Goal: Information Seeking & Learning: Learn about a topic

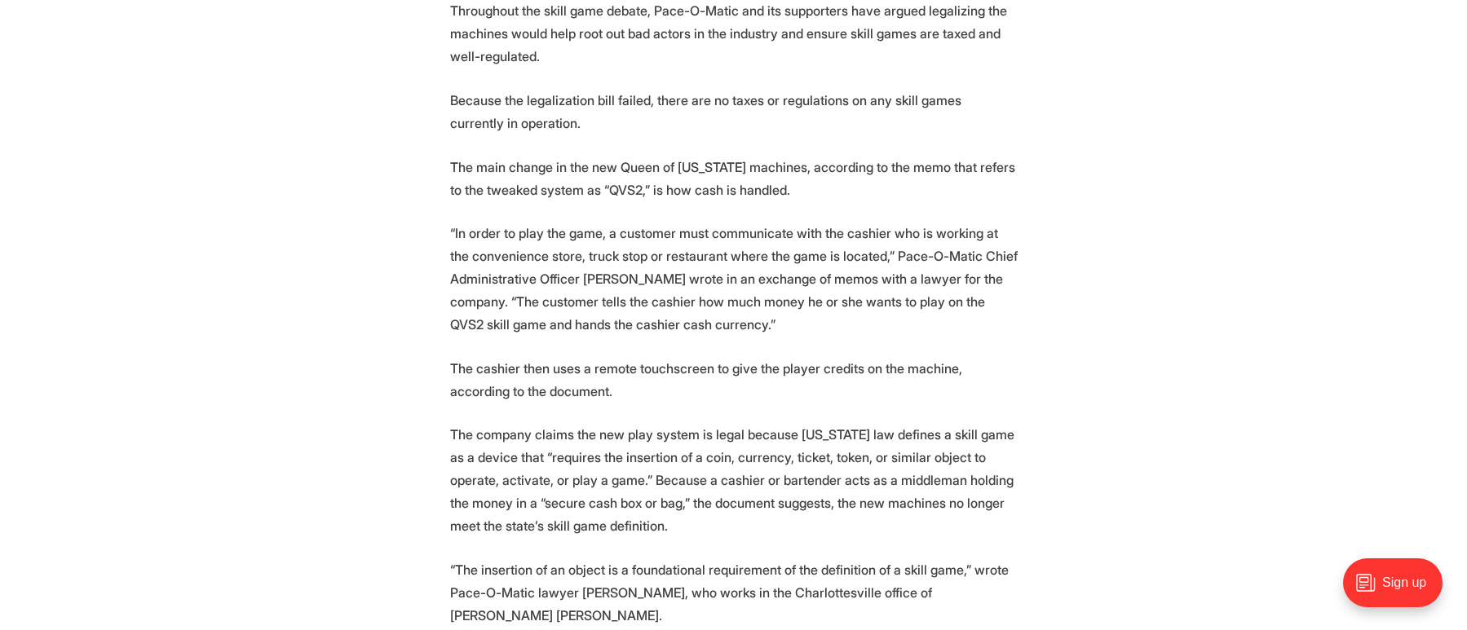
scroll to position [2211, 0]
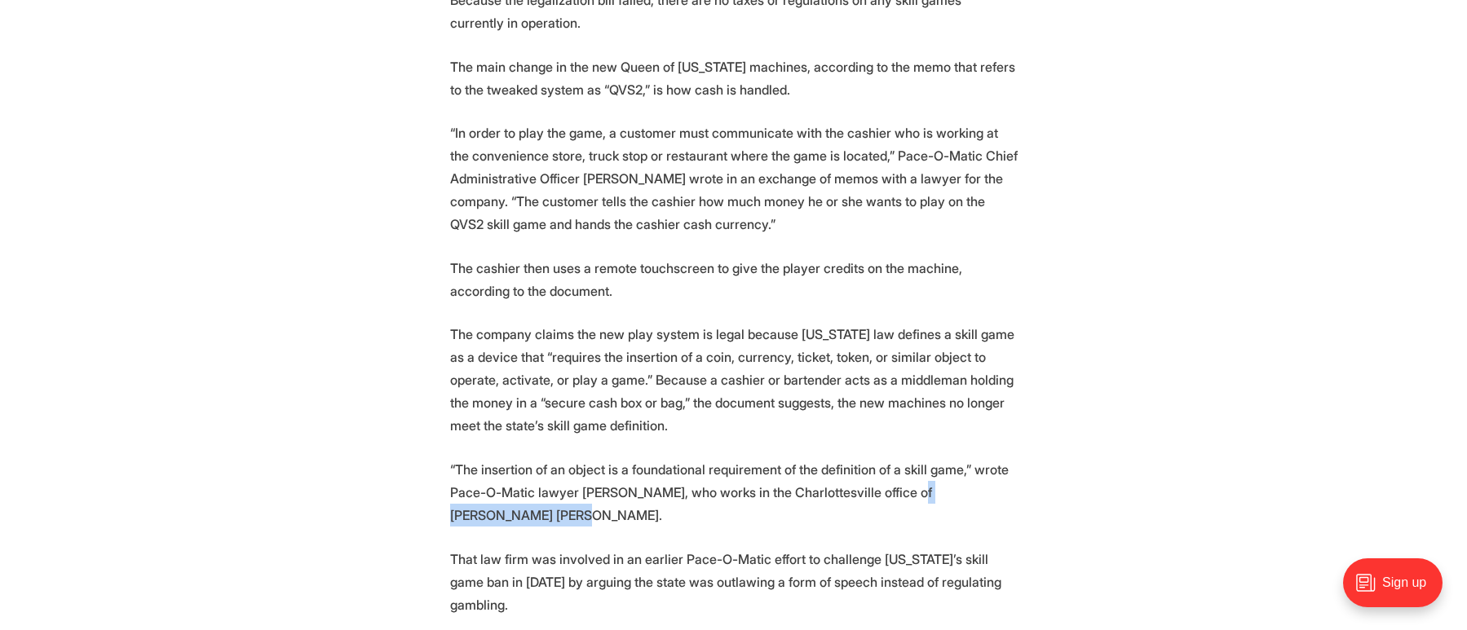
drag, startPoint x: 970, startPoint y: 457, endPoint x: 546, endPoint y: 479, distance: 424.6
click at [546, 479] on p "“The insertion of an object is a foundational requirement of the definition of …" at bounding box center [734, 492] width 568 height 68
copy p "Womble Bond Dickinson"
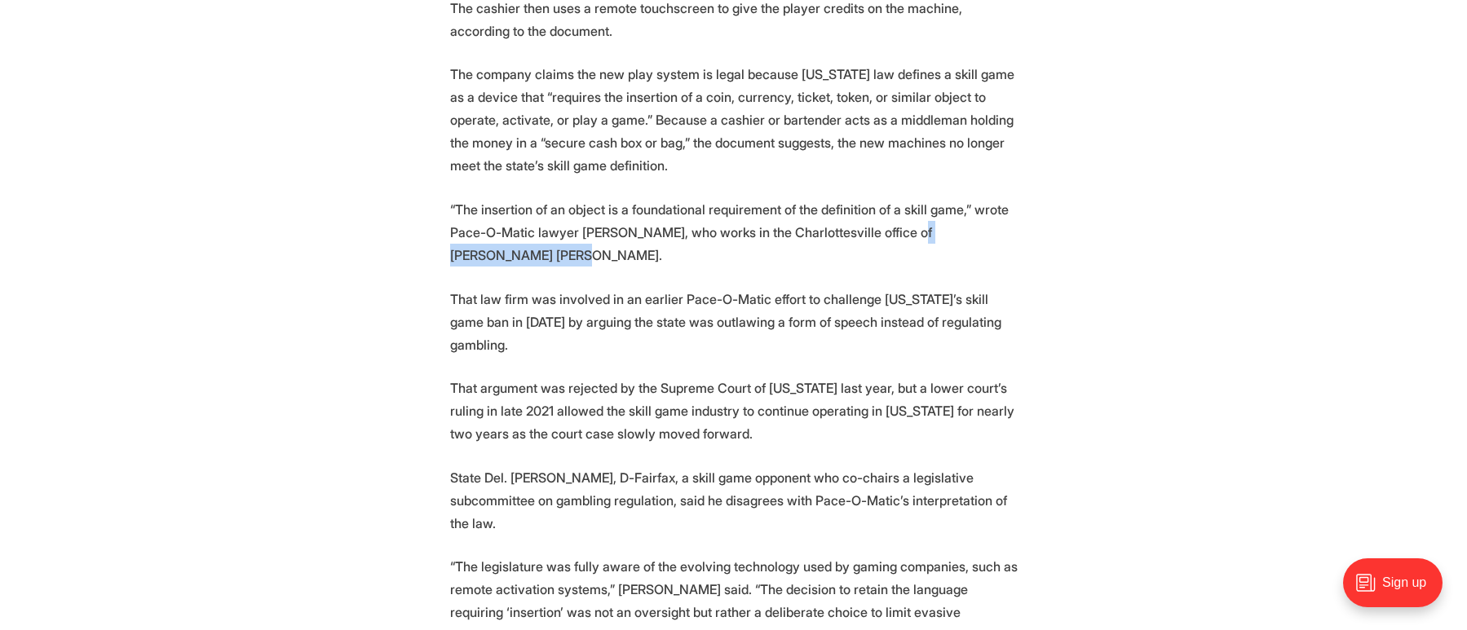
scroll to position [2455, 0]
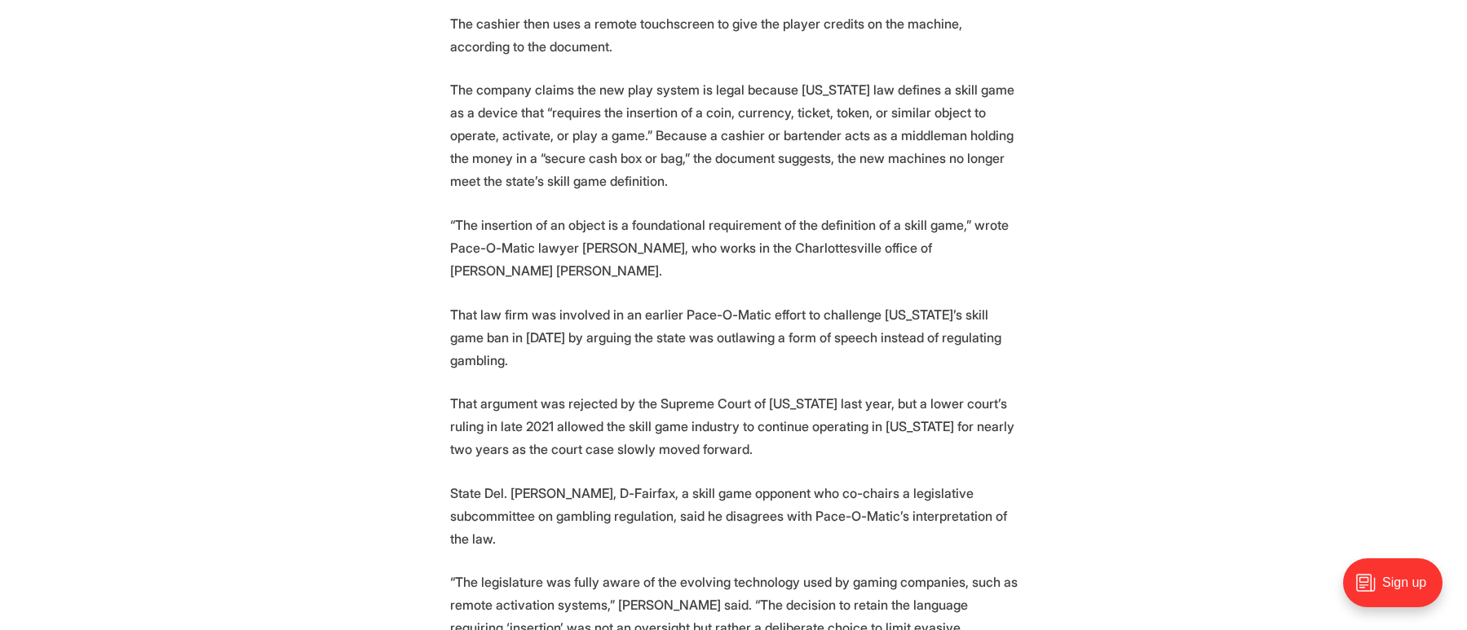
click at [867, 227] on p "“The insertion of an object is a foundational requirement of the definition of …" at bounding box center [734, 248] width 568 height 68
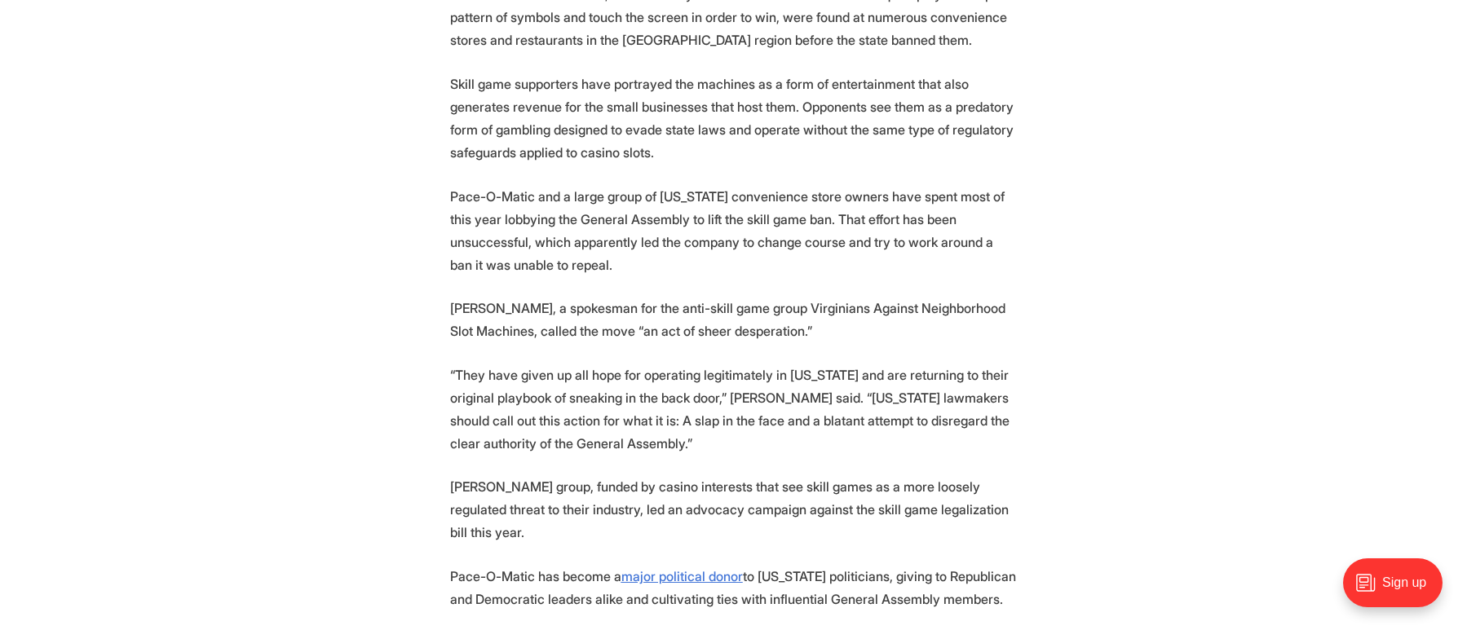
scroll to position [1477, 0]
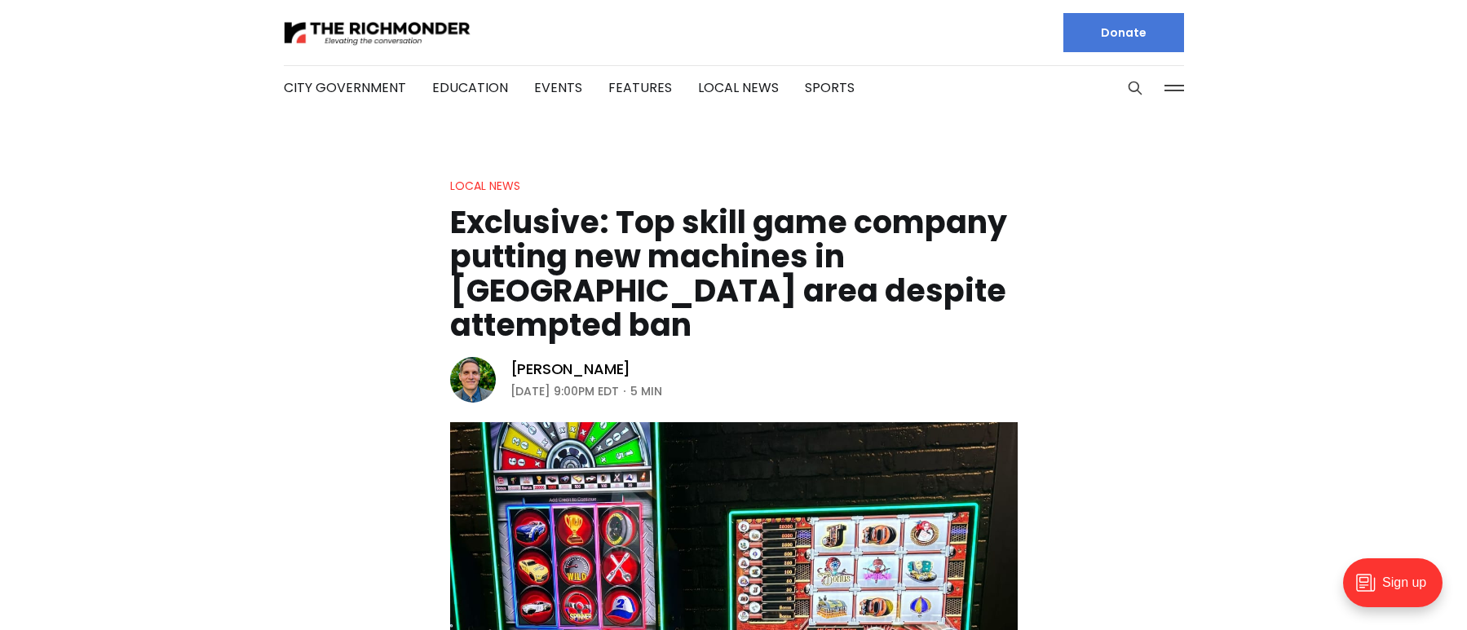
scroll to position [2219, 0]
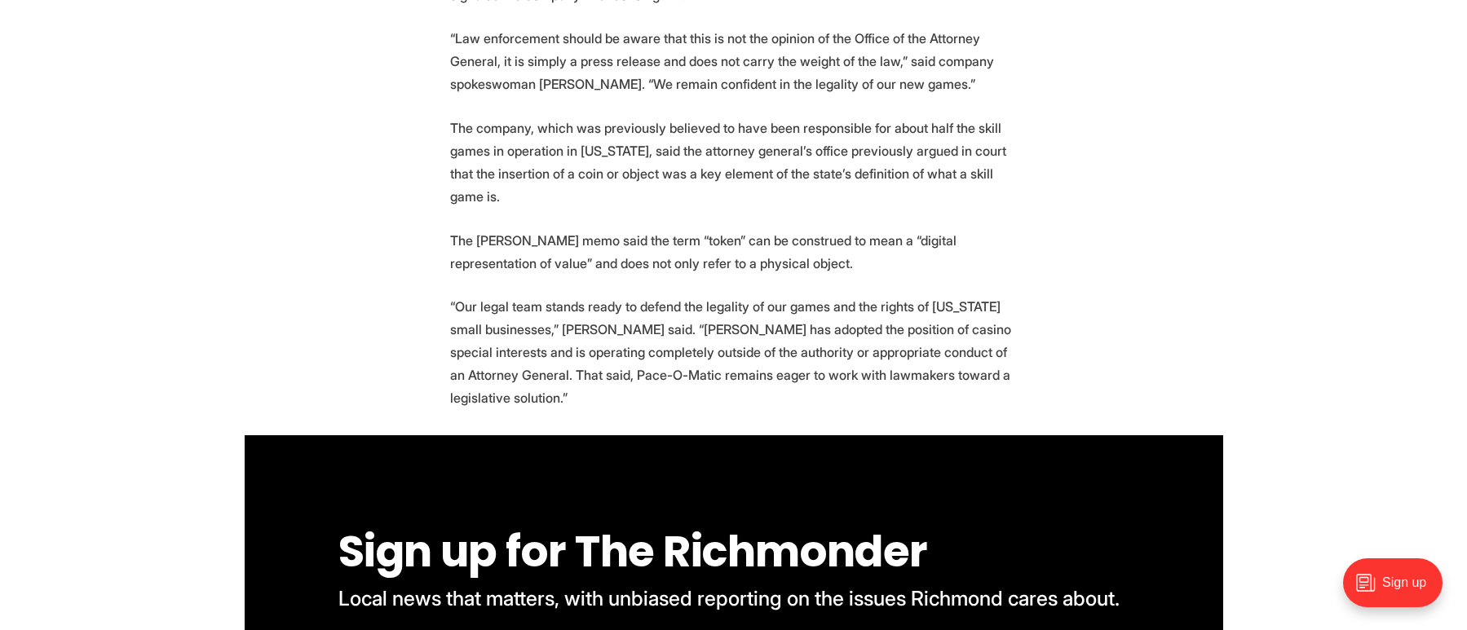
scroll to position [1631, 0]
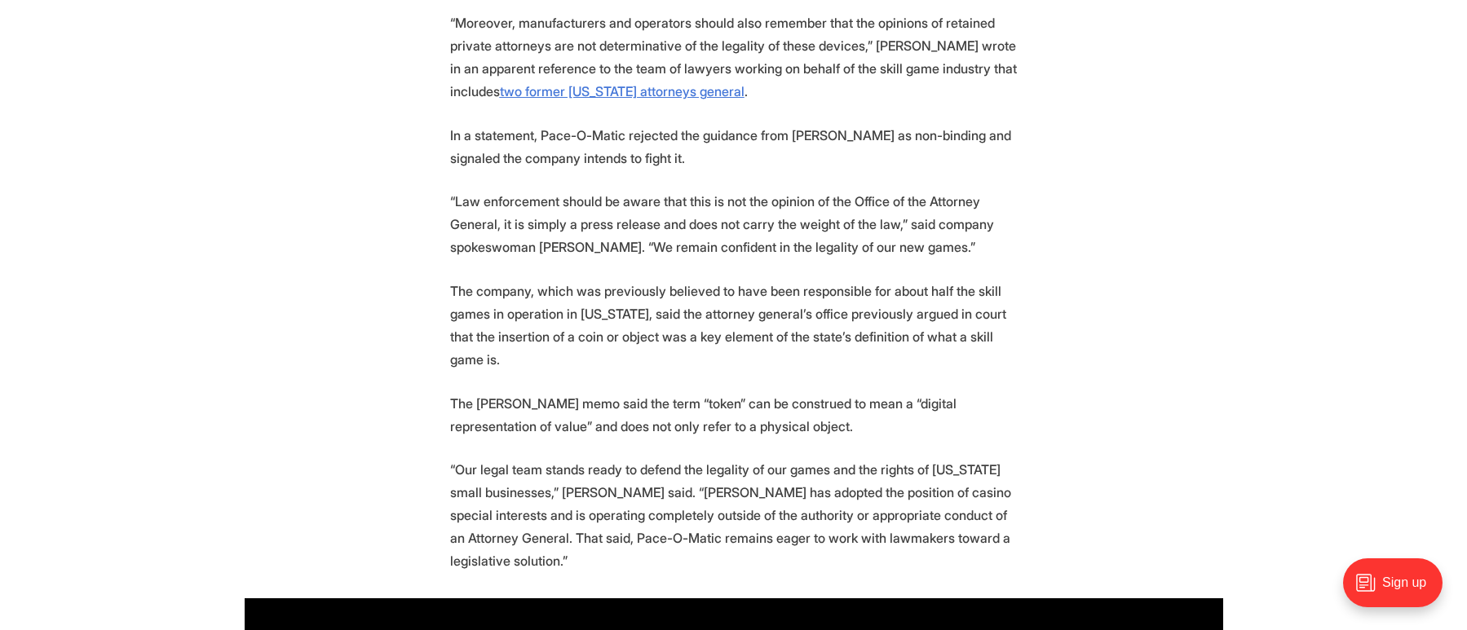
click at [631, 409] on p "The Miyares memo said the term “token” can be construed to mean a “digital repr…" at bounding box center [734, 415] width 568 height 46
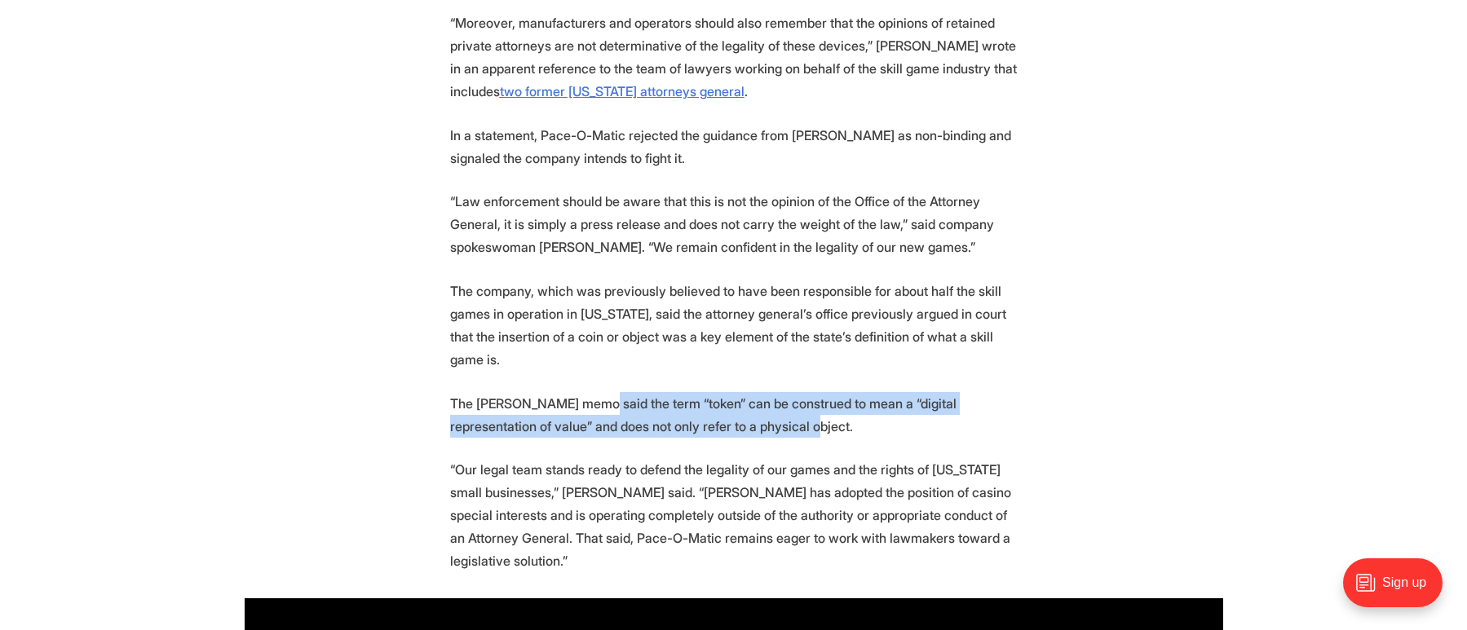
drag, startPoint x: 612, startPoint y: 403, endPoint x: 912, endPoint y: 426, distance: 300.2
click at [912, 426] on p "The Miyares memo said the term “token” can be construed to mean a “digital repr…" at bounding box center [734, 415] width 568 height 46
copy p "the term “token” can be construed to mean a “digital representation of value” a…"
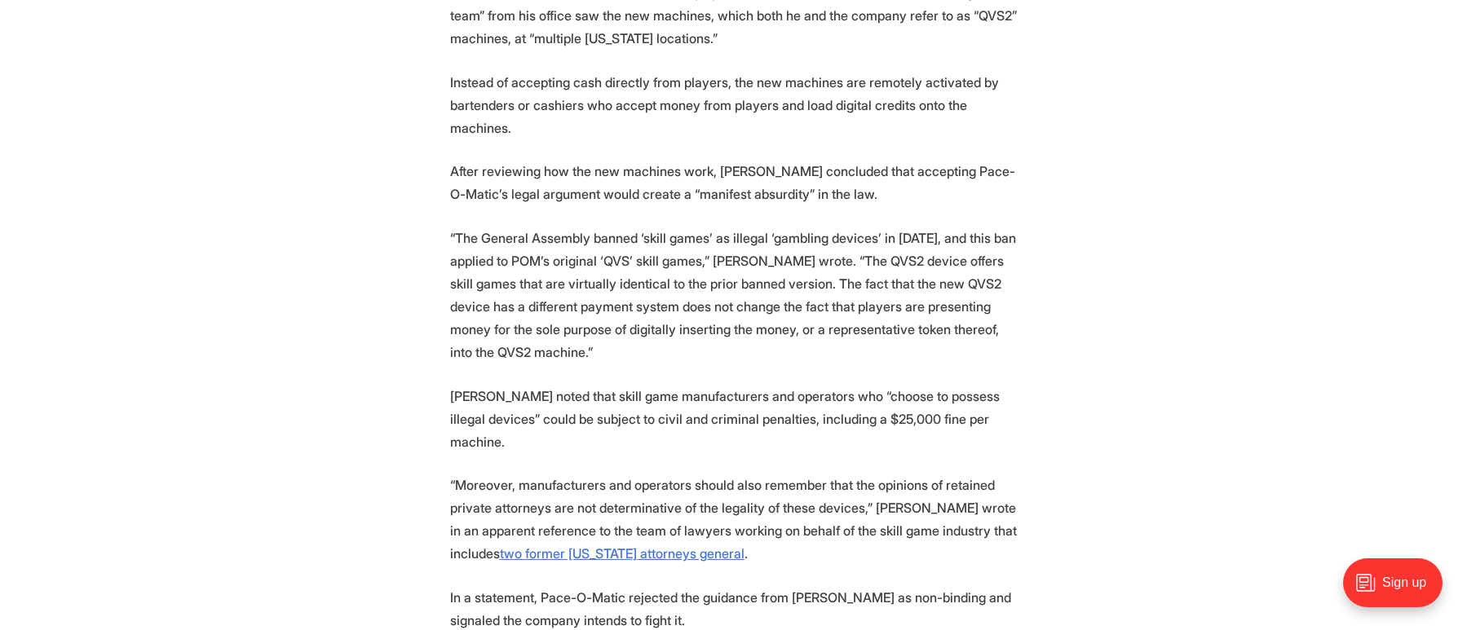
scroll to position [1142, 0]
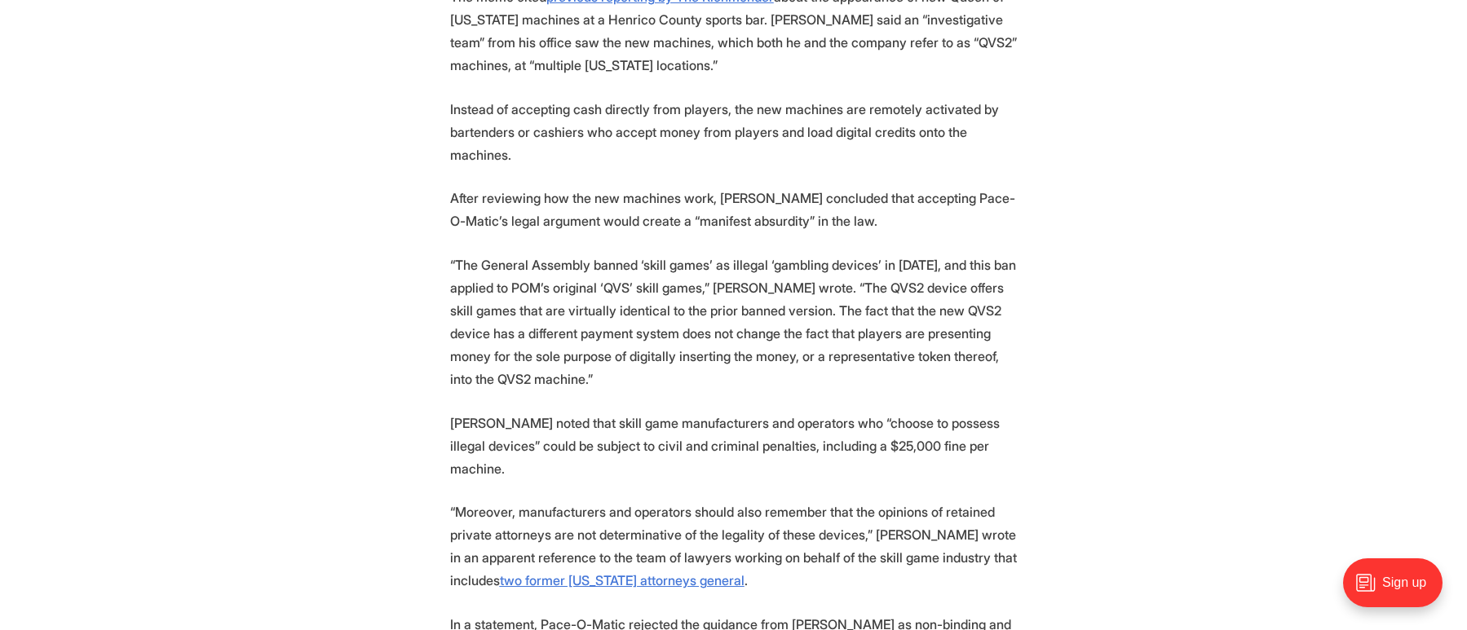
click at [910, 316] on p "“The General Assembly banned ‘skill games’ as illegal ‘gambling devices’ in 202…" at bounding box center [734, 322] width 568 height 137
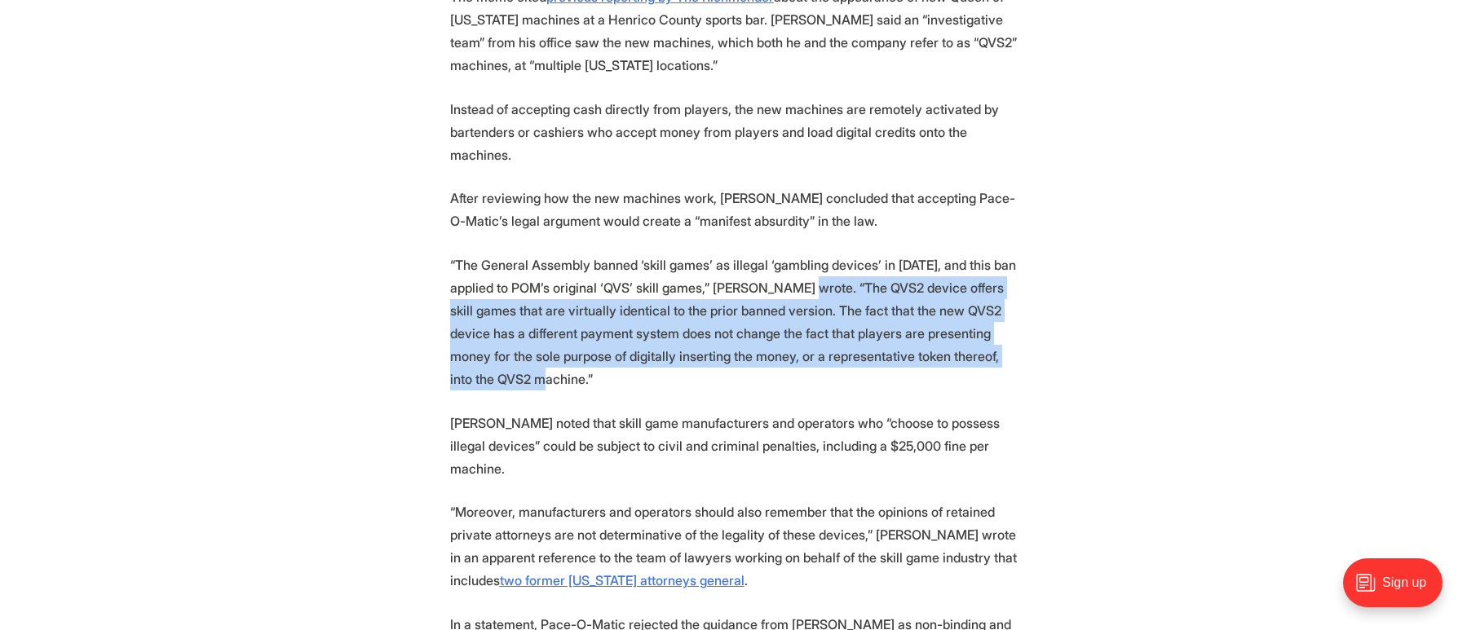
drag, startPoint x: 849, startPoint y: 266, endPoint x: 734, endPoint y: 355, distance: 145.3
click at [734, 355] on p "“The General Assembly banned ‘skill games’ as illegal ‘gambling devices’ in 202…" at bounding box center [734, 322] width 568 height 137
copy p "The QVS2 device offers skill games that are virtually identical to the prior ba…"
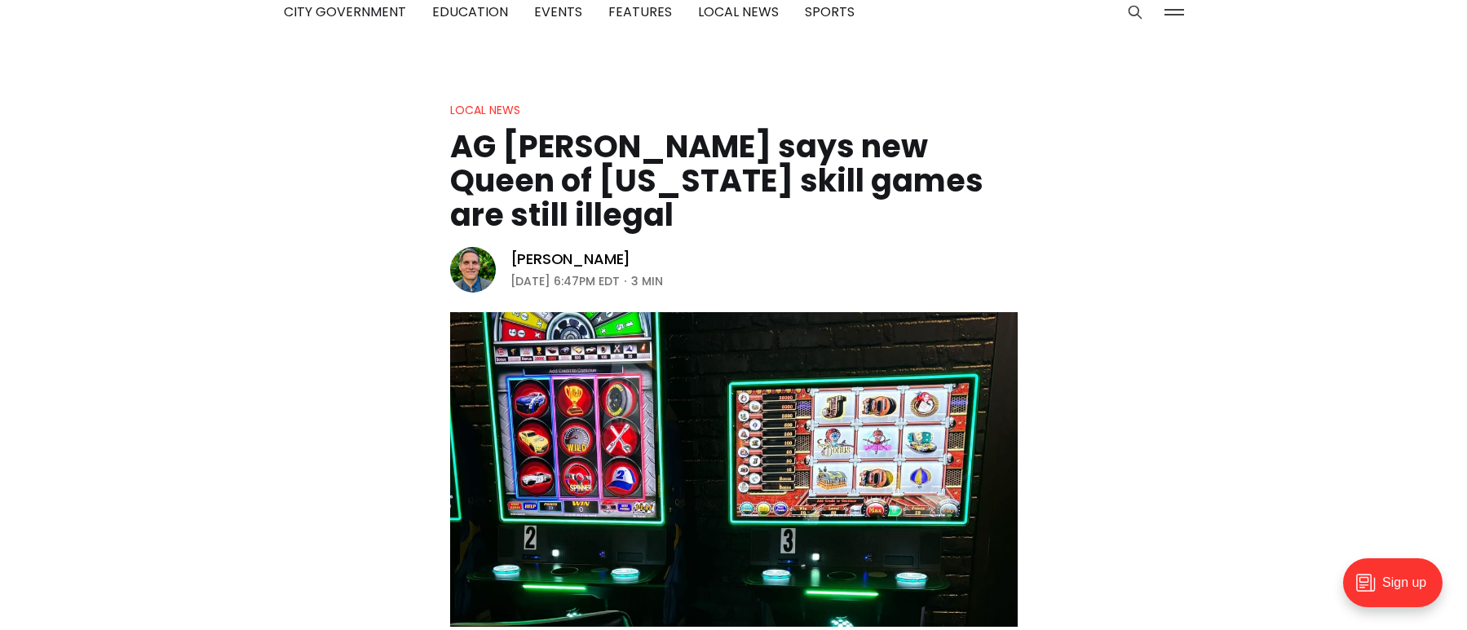
scroll to position [489, 0]
